Goal: Task Accomplishment & Management: Manage account settings

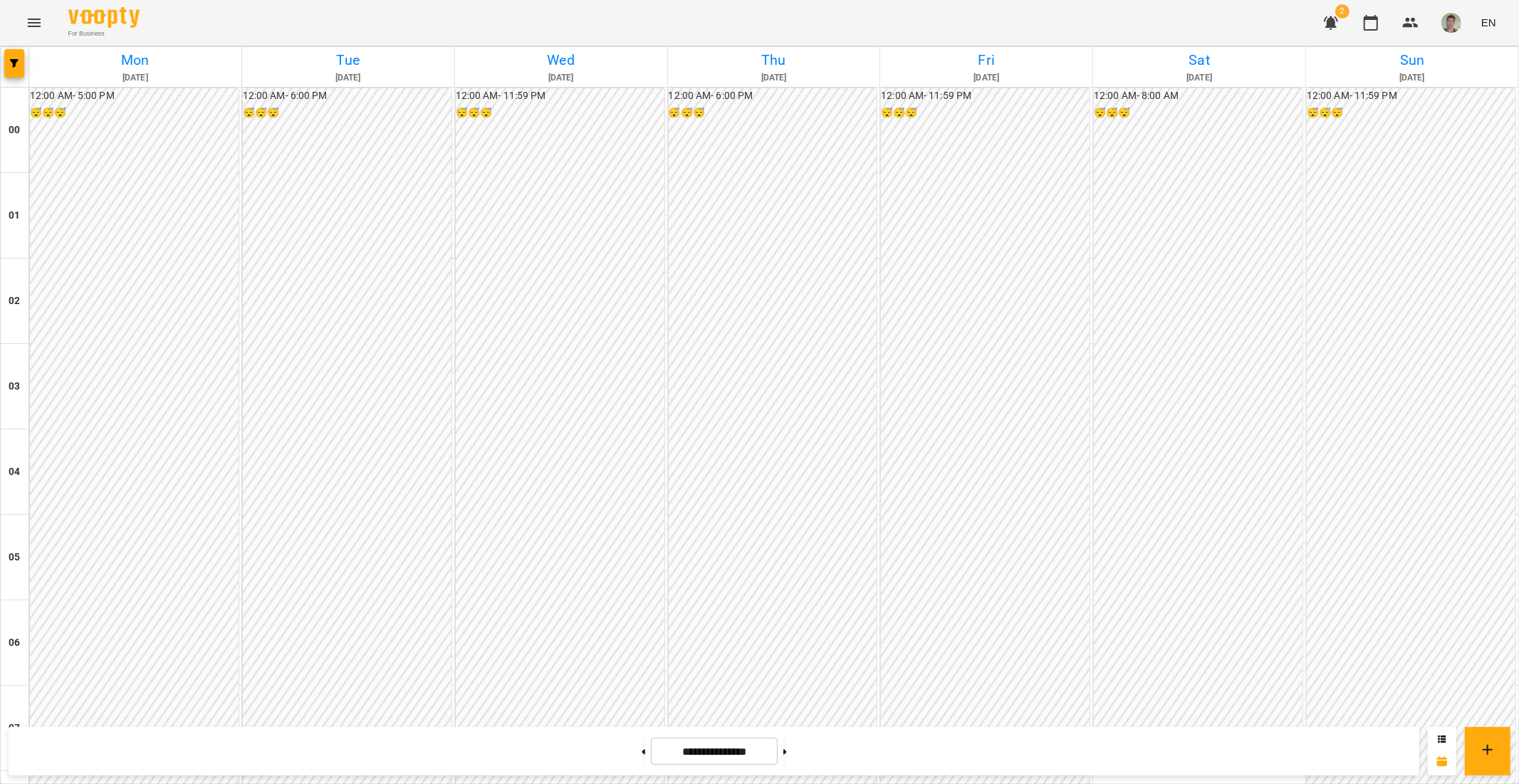
scroll to position [1180, 0]
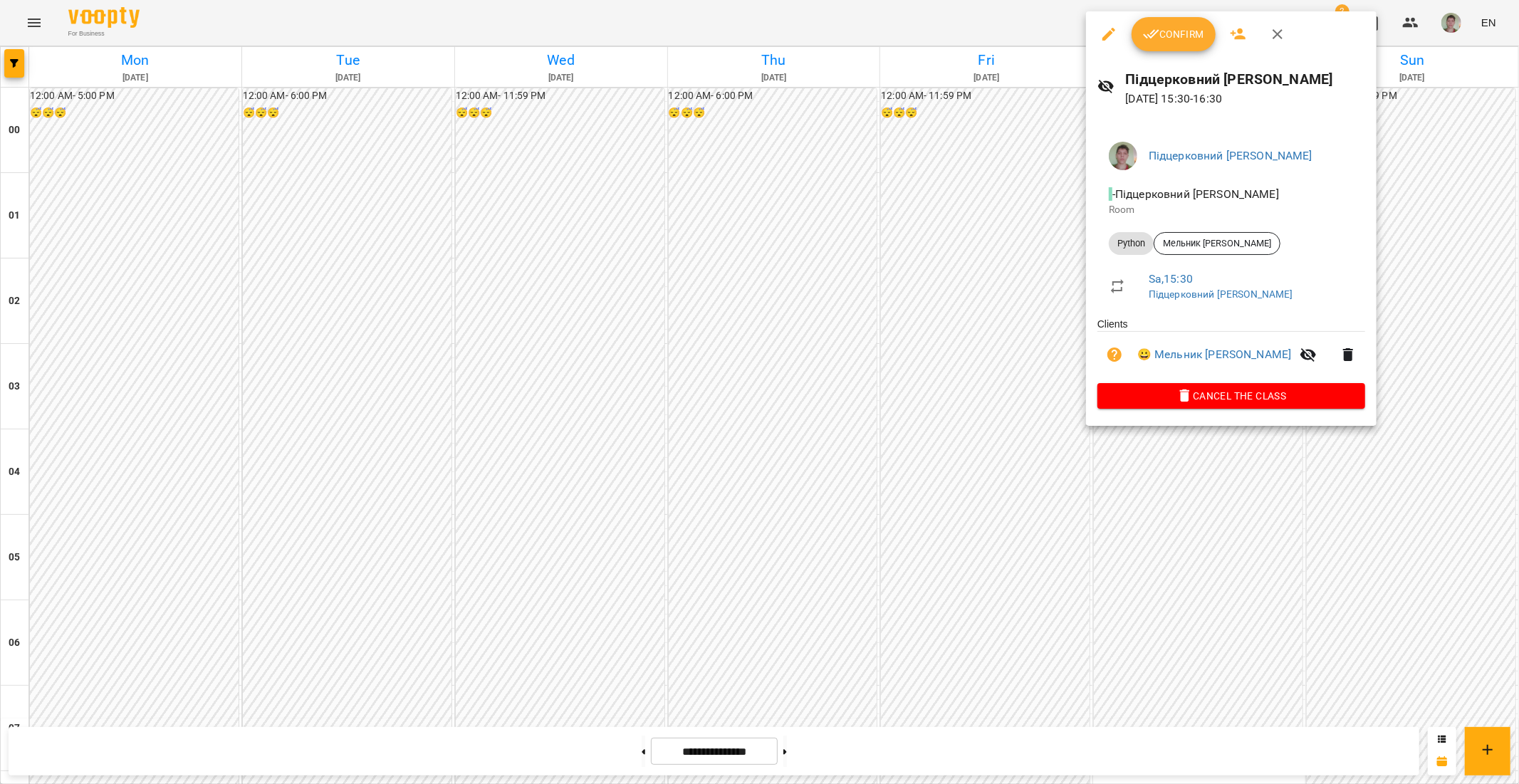
click at [1188, 32] on span "Confirm" at bounding box center [1174, 34] width 62 height 17
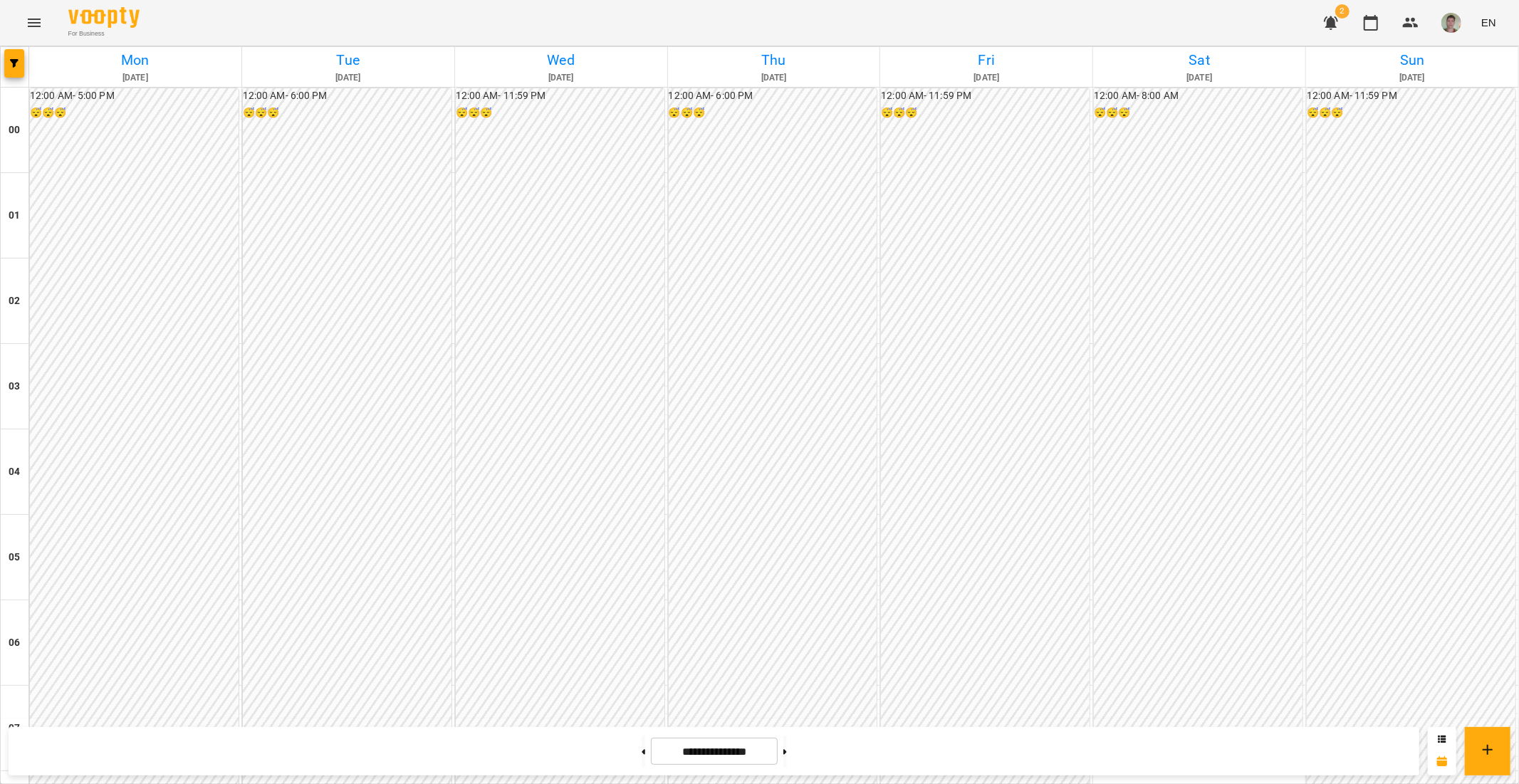
scroll to position [1186, 0]
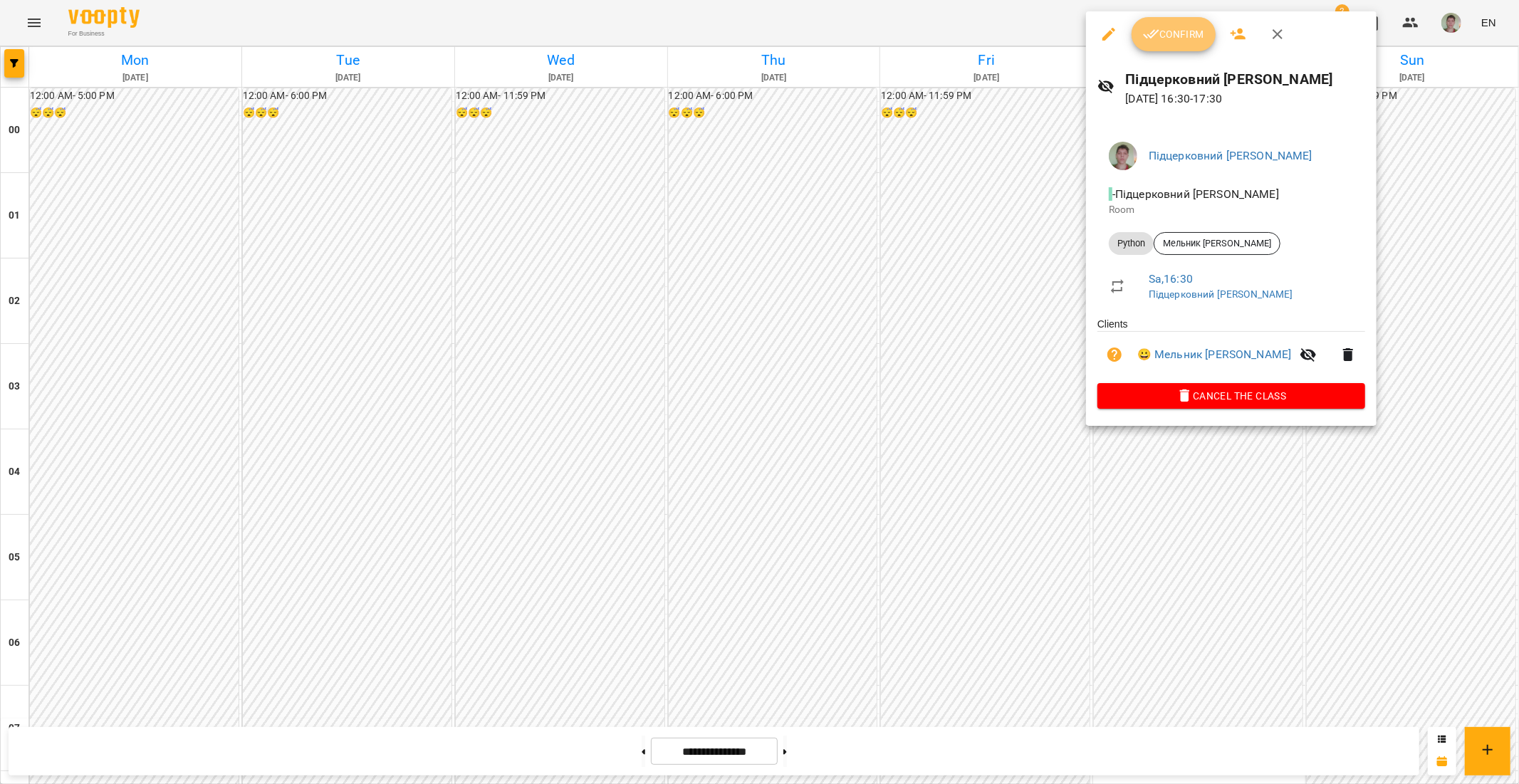
drag, startPoint x: 1143, startPoint y: 29, endPoint x: 1144, endPoint y: 15, distance: 14.0
click at [1143, 29] on icon "button" at bounding box center [1152, 34] width 17 height 17
